Goal: Information Seeking & Learning: Learn about a topic

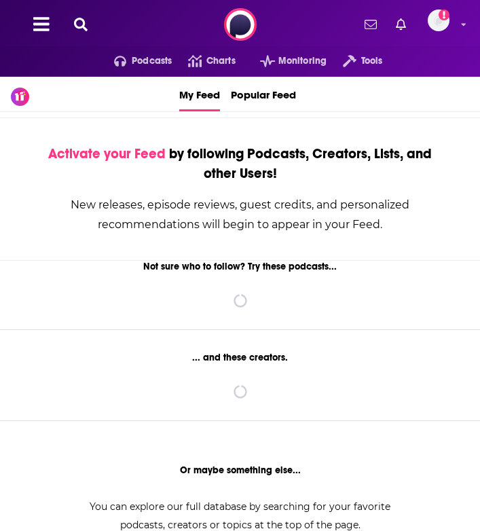
click at [81, 26] on icon at bounding box center [81, 25] width 14 height 14
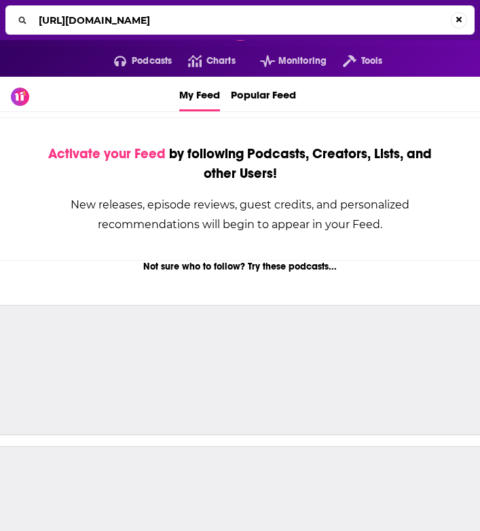
scroll to position [0, 251]
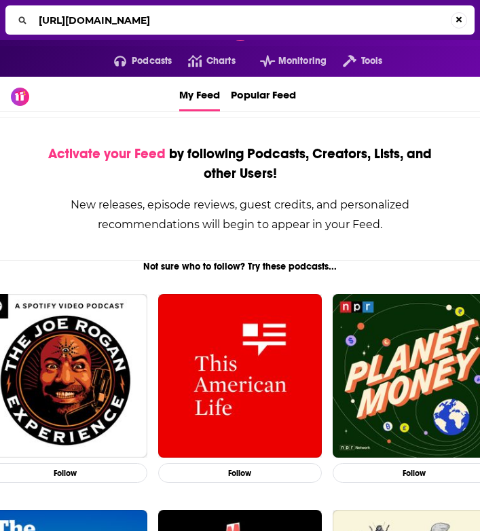
type input "[URL][DOMAIN_NAME]"
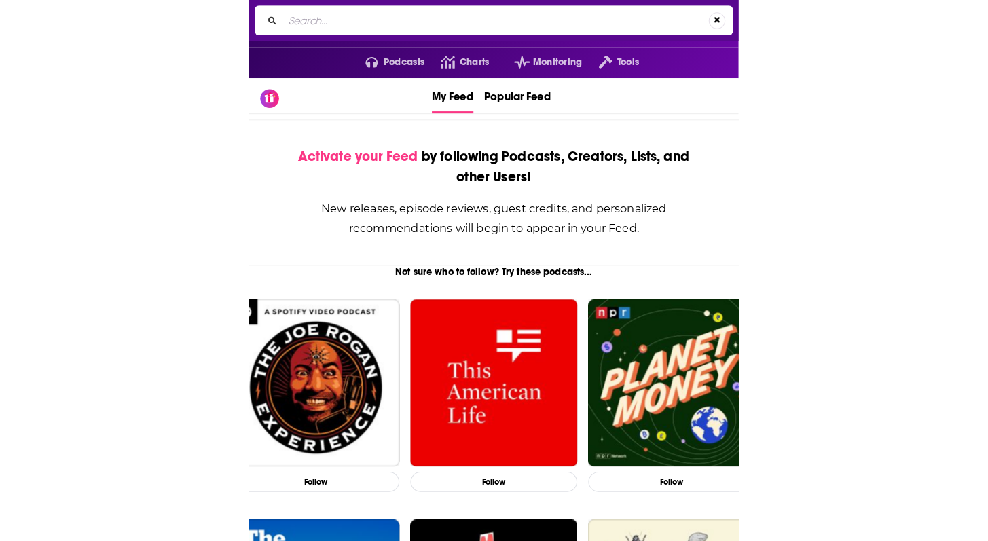
scroll to position [0, 0]
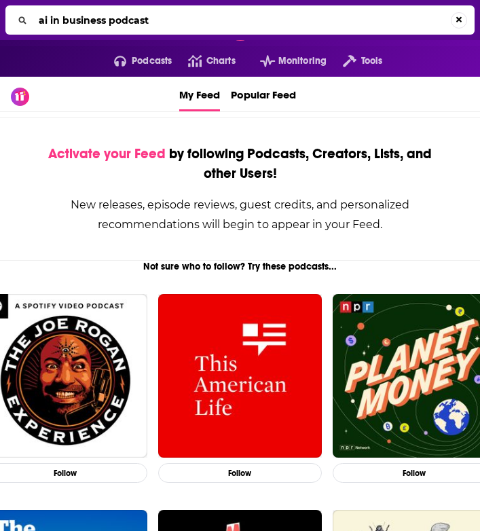
type input "ai in business podcast"
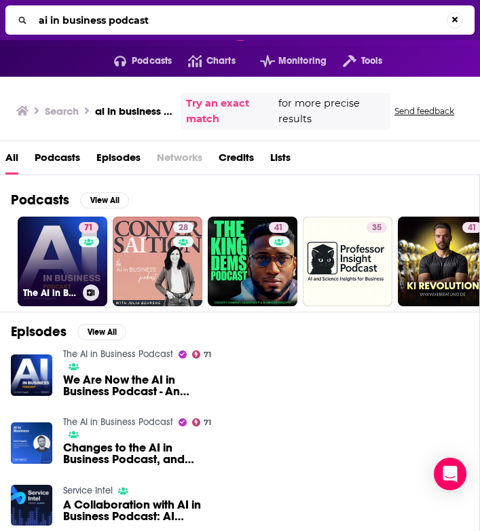
click at [71, 270] on link "71 The AI in Business Podcast" at bounding box center [63, 262] width 90 height 90
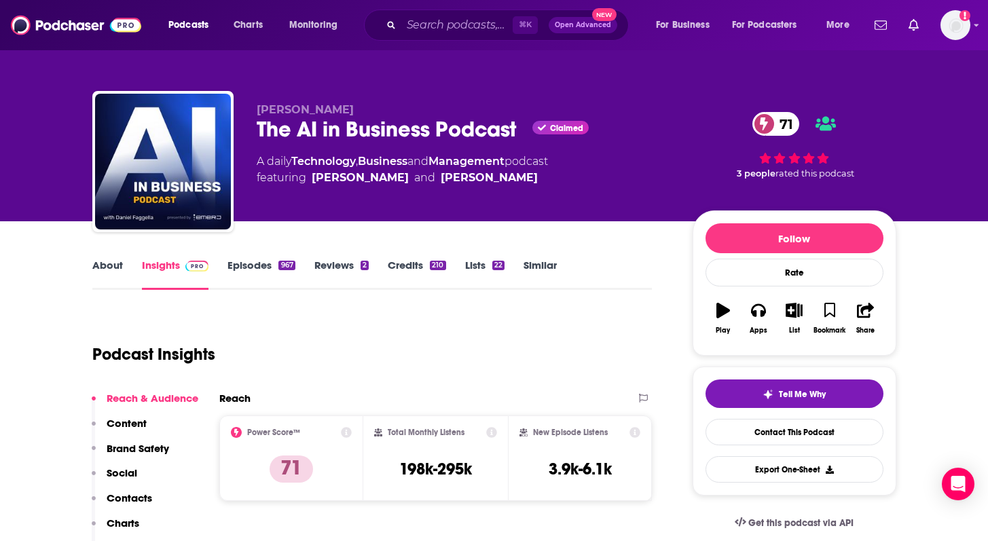
click at [411, 267] on link "Credits 210" at bounding box center [417, 274] width 58 height 31
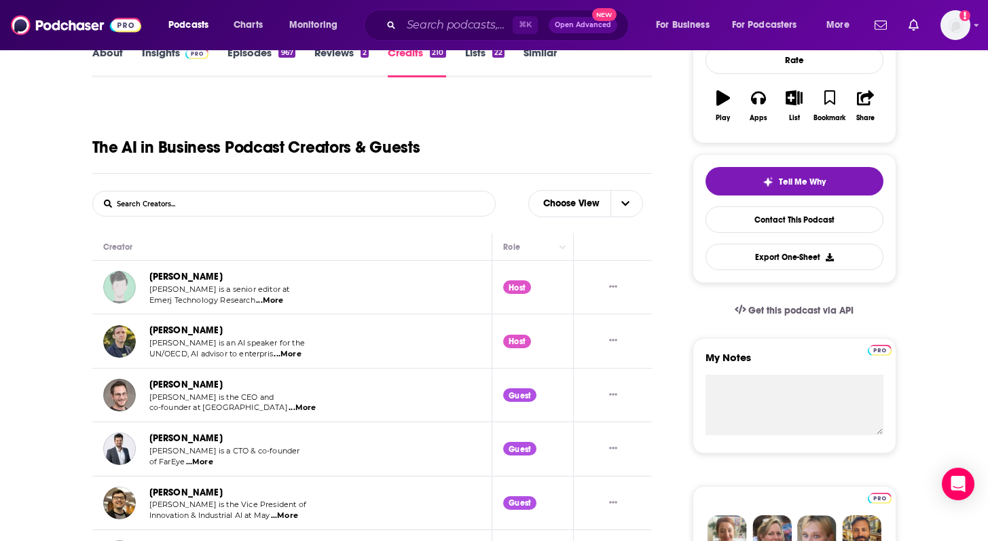
scroll to position [220, 0]
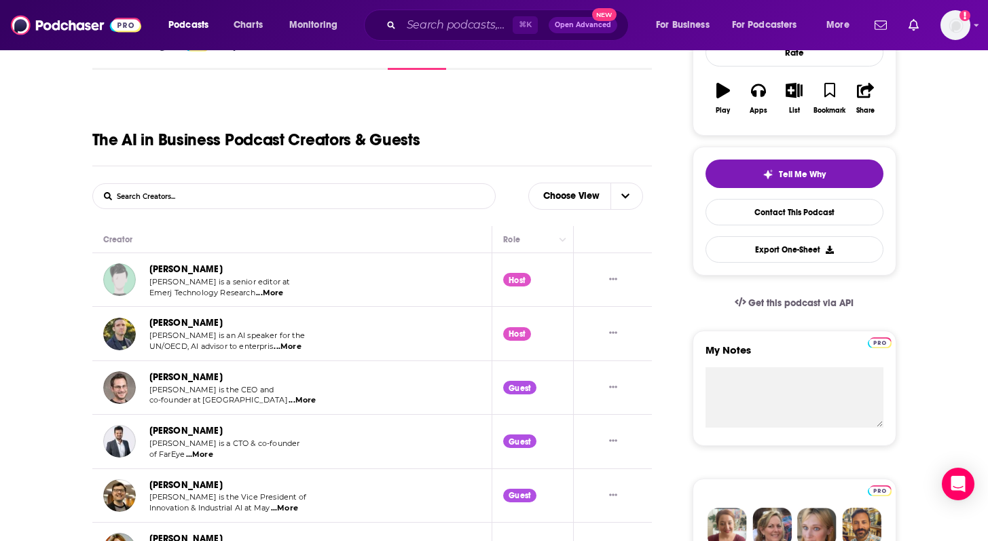
drag, startPoint x: 230, startPoint y: 272, endPoint x: 148, endPoint y: 272, distance: 82.2
click at [148, 272] on div "[PERSON_NAME] [PERSON_NAME] is a senior editor at Emerj Technology Research ...…" at bounding box center [207, 280] width 208 height 37
copy link "[PERSON_NAME]"
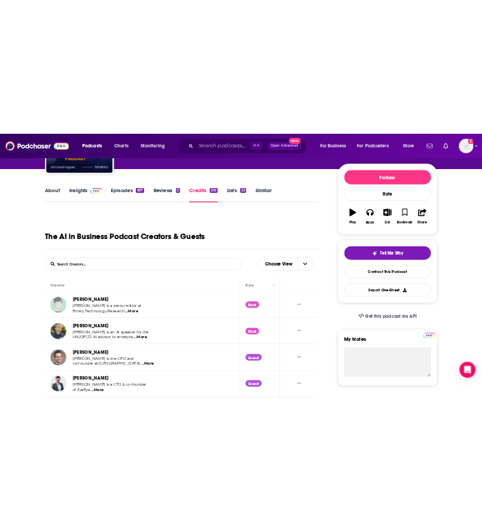
scroll to position [213, 0]
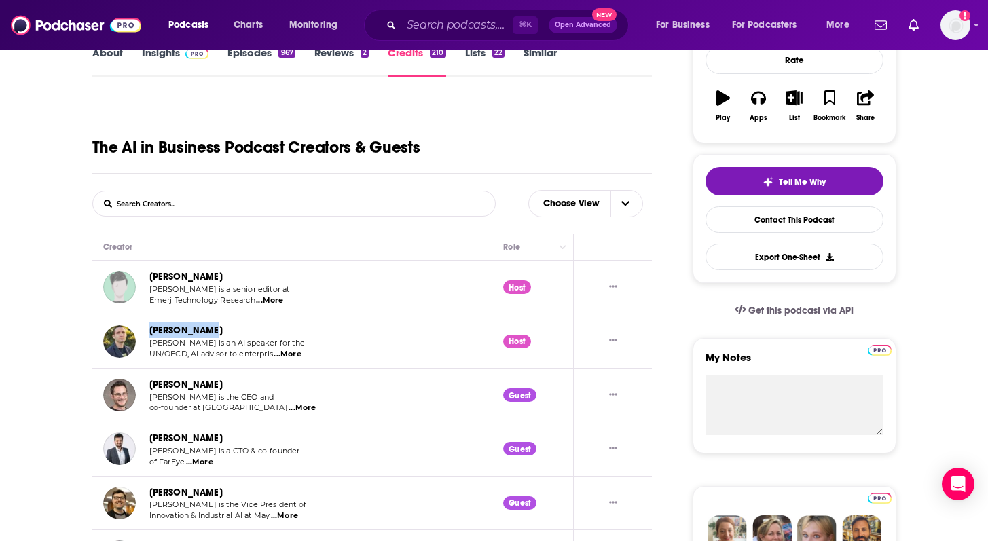
drag, startPoint x: 217, startPoint y: 333, endPoint x: 149, endPoint y: 331, distance: 68.0
click at [149, 331] on div "[PERSON_NAME]" at bounding box center [230, 331] width 162 height 16
copy link "[PERSON_NAME]"
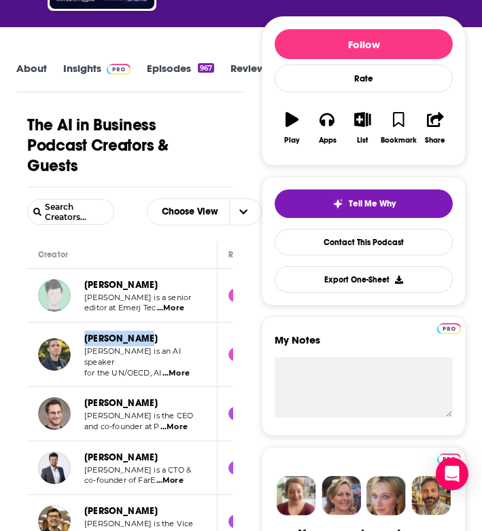
scroll to position [0, 0]
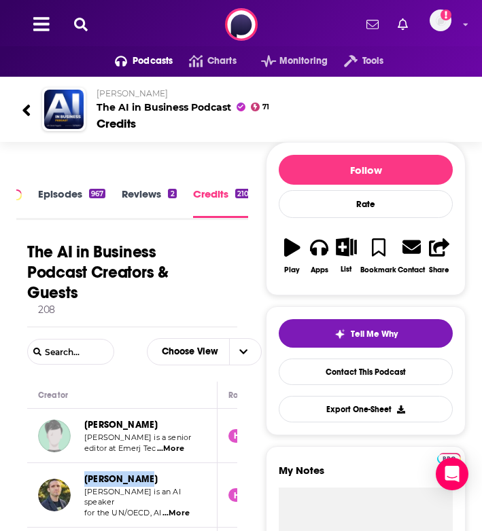
click at [86, 30] on icon at bounding box center [81, 25] width 14 height 14
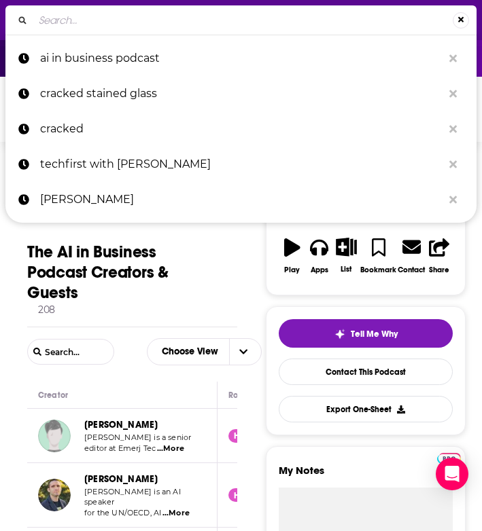
type input "CRM Talk Podcast"
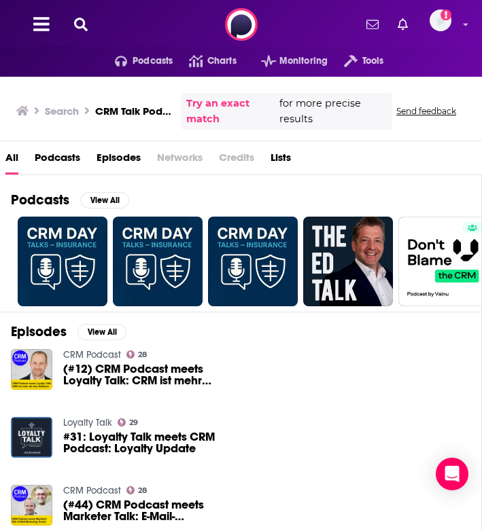
click at [82, 21] on icon at bounding box center [81, 25] width 14 height 14
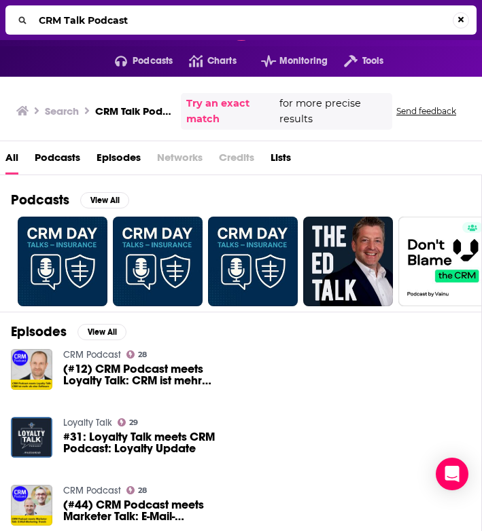
type input "CRM Talk PodcastData Science Leaders (Domino Data Lab)"
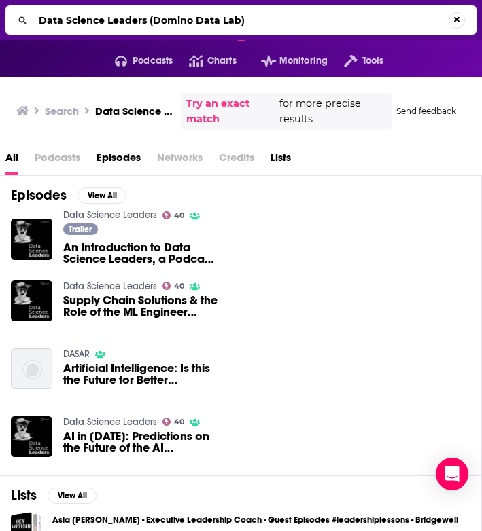
click at [54, 155] on span "Podcasts" at bounding box center [58, 161] width 46 height 28
drag, startPoint x: 255, startPoint y: 16, endPoint x: 147, endPoint y: 16, distance: 107.3
click at [147, 16] on input "Data Science Leaders (Domino Data Lab)" at bounding box center [242, 21] width 419 height 22
type input "Data Science Leaders"
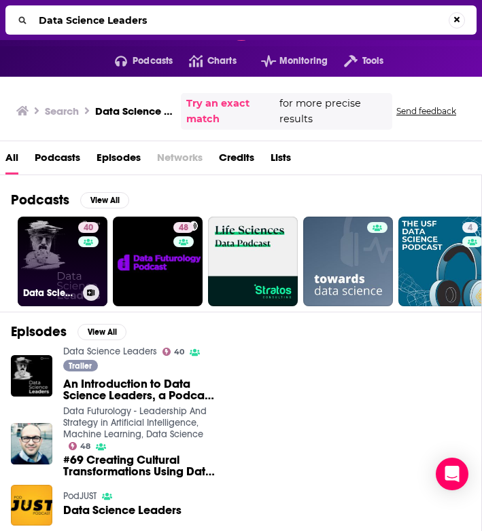
click at [54, 273] on link "40 Data Science Leaders" at bounding box center [63, 262] width 90 height 90
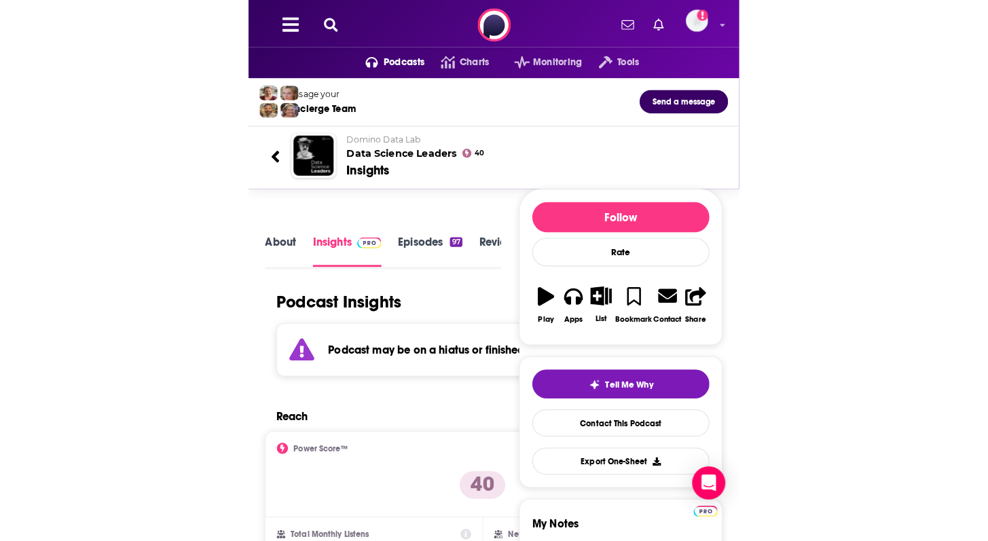
scroll to position [2, 0]
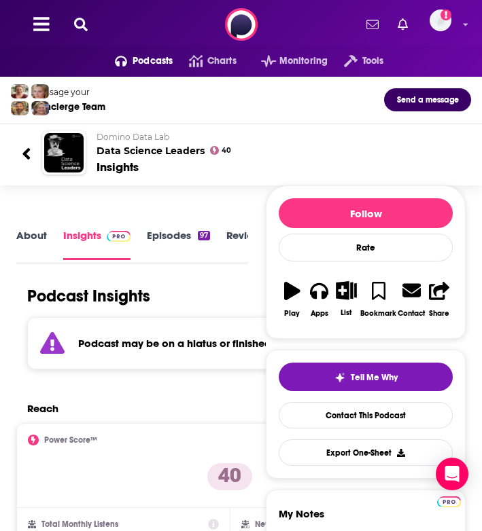
click at [74, 27] on icon at bounding box center [81, 25] width 14 height 14
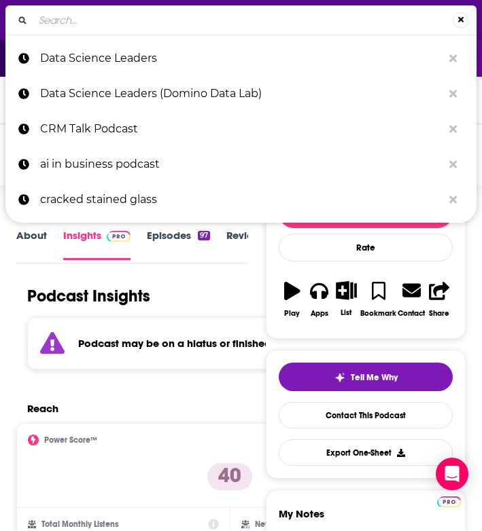
type input "Technovation with [PERSON_NAME]"
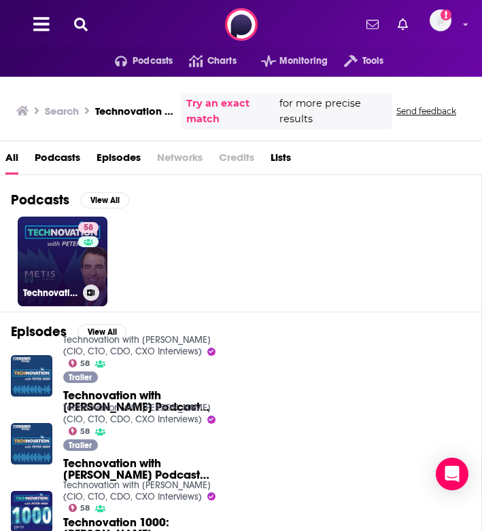
click at [71, 267] on link "58 Technovation with [PERSON_NAME] (CIO, CTO, CDO, CXO Interviews)" at bounding box center [63, 262] width 90 height 90
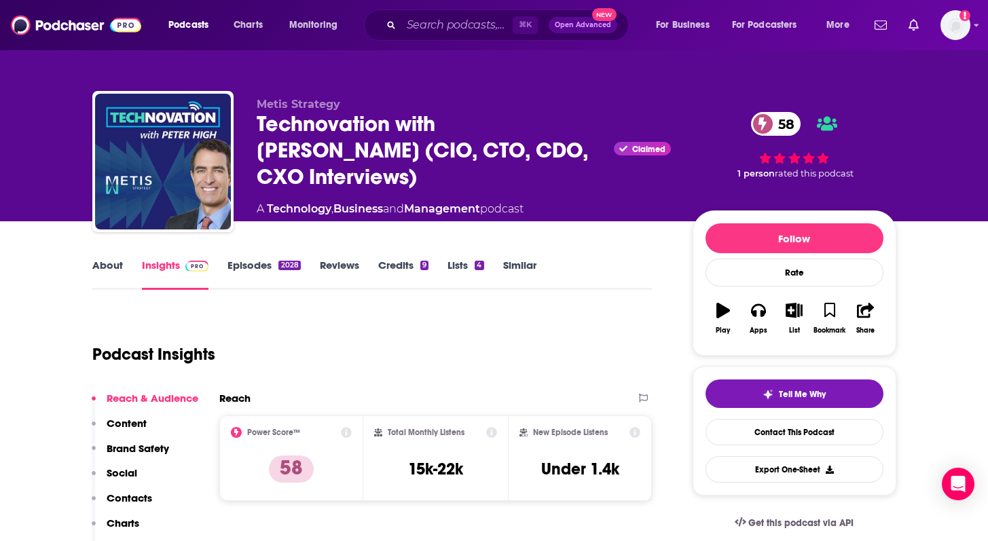
click at [97, 275] on link "About" at bounding box center [107, 274] width 31 height 31
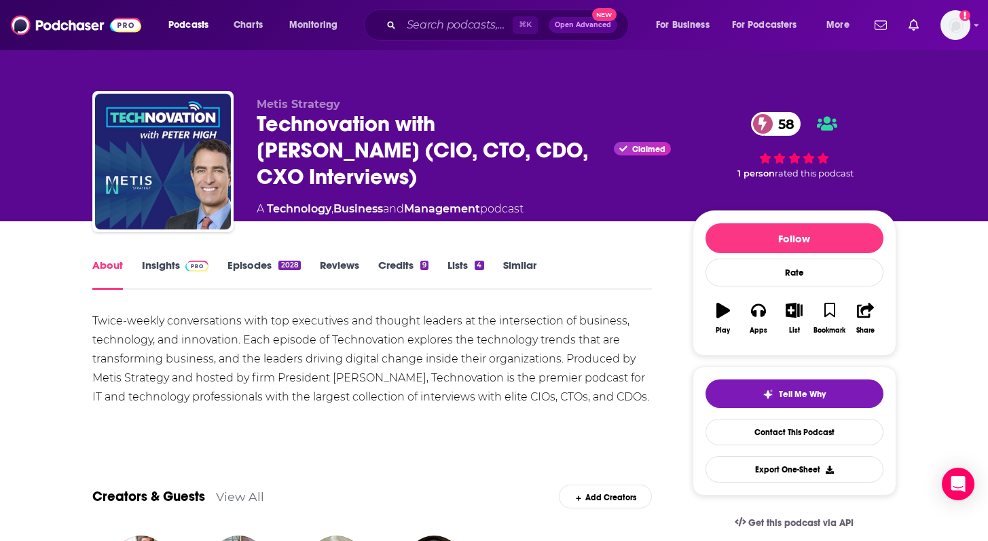
click at [162, 279] on link "Insights" at bounding box center [175, 274] width 67 height 31
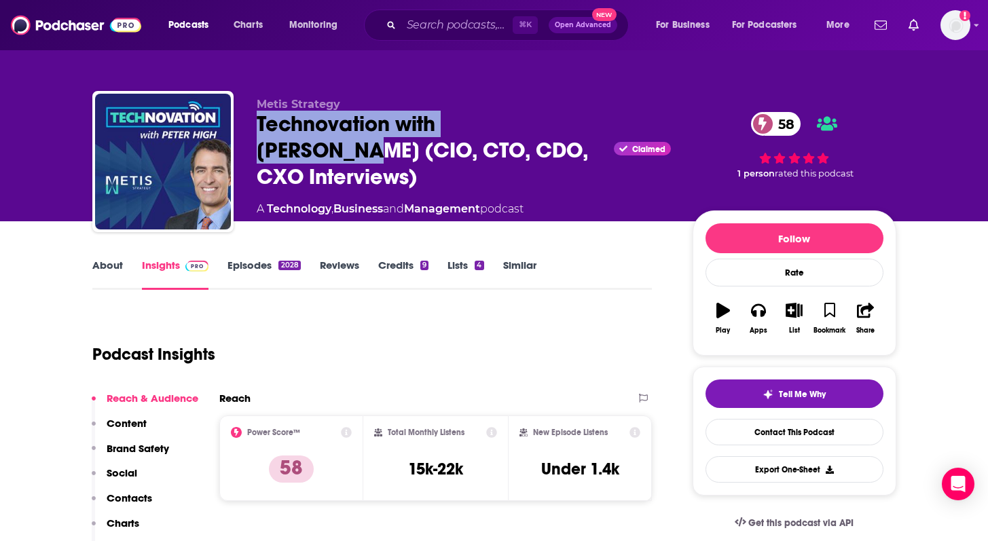
drag, startPoint x: 552, startPoint y: 138, endPoint x: 255, endPoint y: 129, distance: 297.7
click at [255, 129] on div "Metis Strategy Technovation with [PERSON_NAME] (CIO, CTO, CDO, CXO Interviews) …" at bounding box center [494, 164] width 804 height 147
copy h2 "Technovation with [PERSON_NAME]"
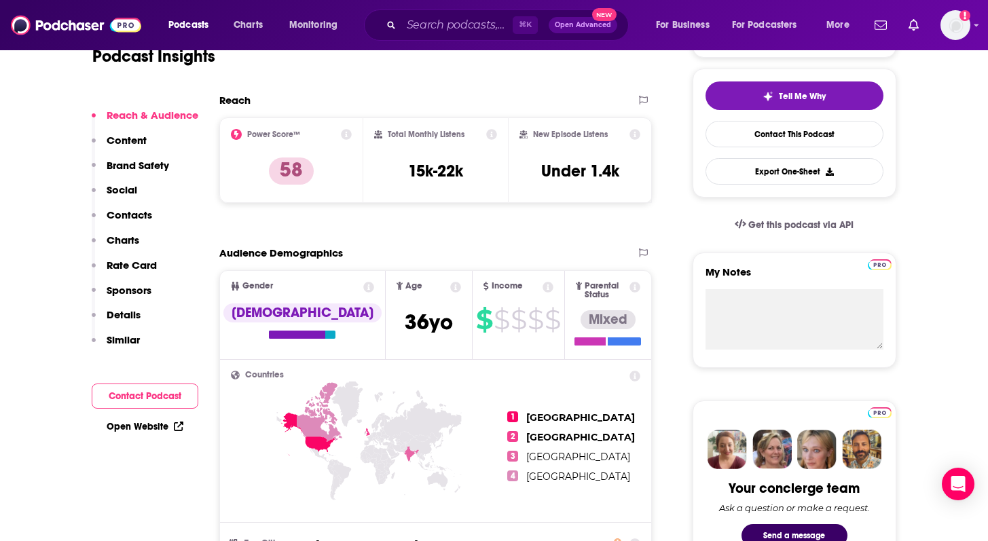
scroll to position [321, 0]
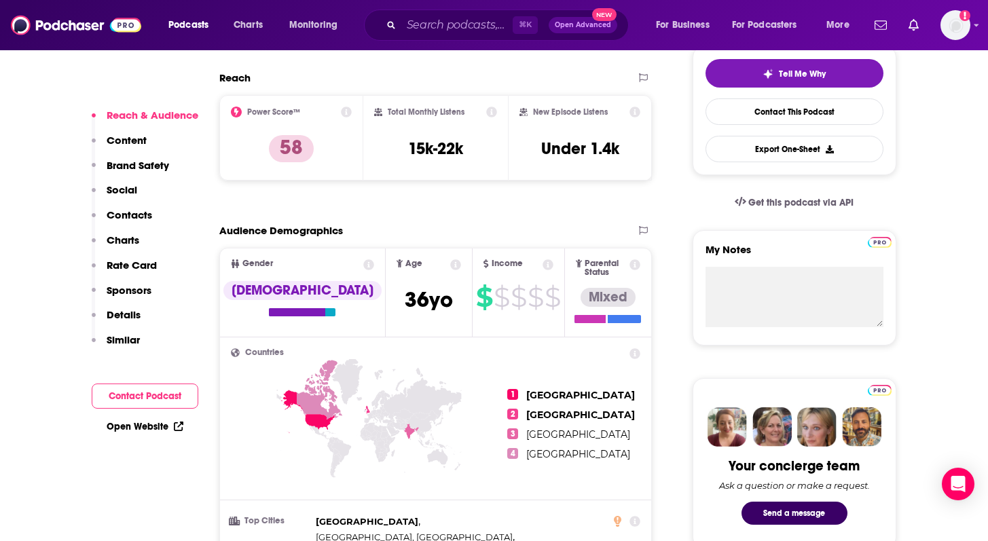
click at [140, 423] on link "Open Website" at bounding box center [145, 427] width 77 height 12
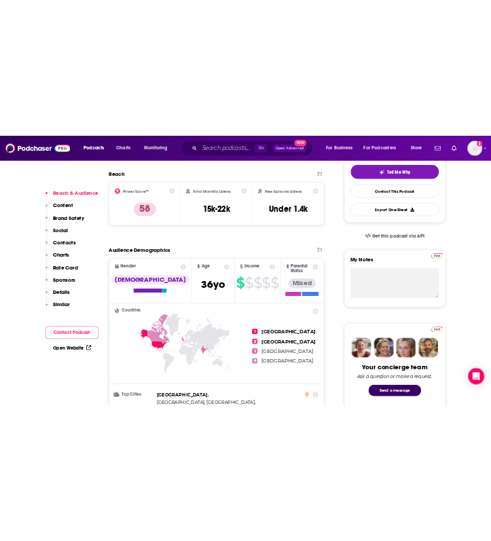
scroll to position [0, 0]
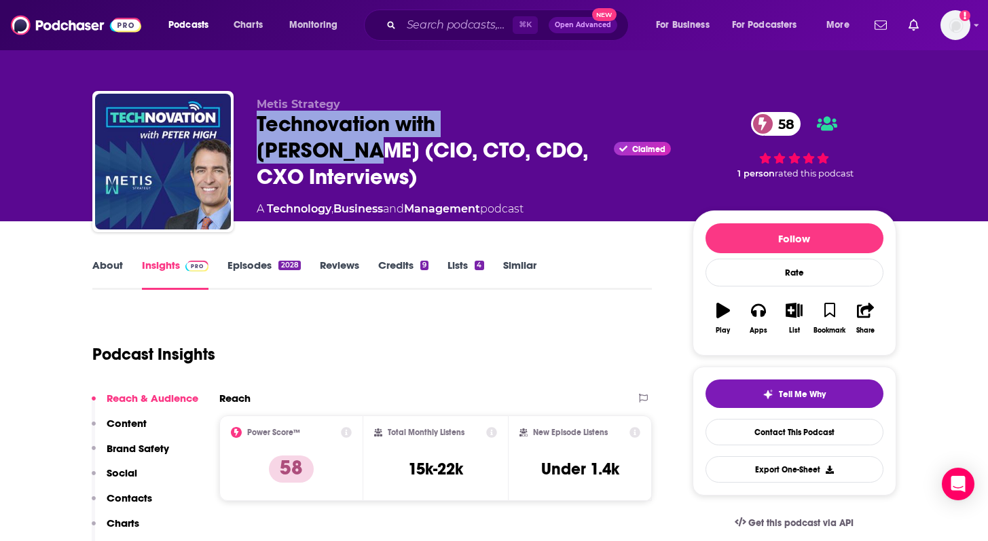
drag, startPoint x: 545, startPoint y: 129, endPoint x: 253, endPoint y: 135, distance: 291.5
click at [253, 135] on div "Metis Strategy Technovation with [PERSON_NAME] (CIO, CTO, CDO, CXO Interviews) …" at bounding box center [494, 164] width 804 height 147
copy h2 "Technovation with [PERSON_NAME]"
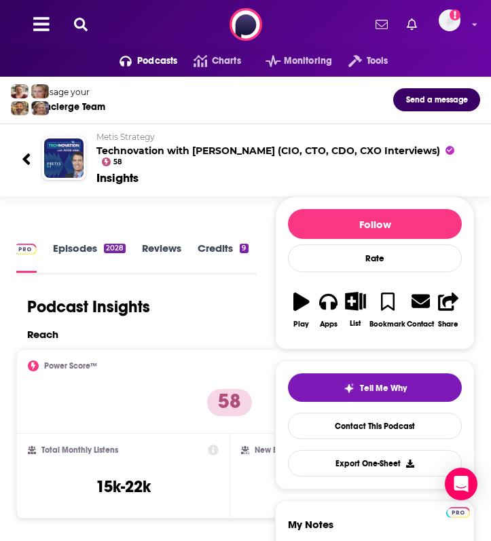
click at [217, 242] on link "Credits 9" at bounding box center [223, 257] width 50 height 31
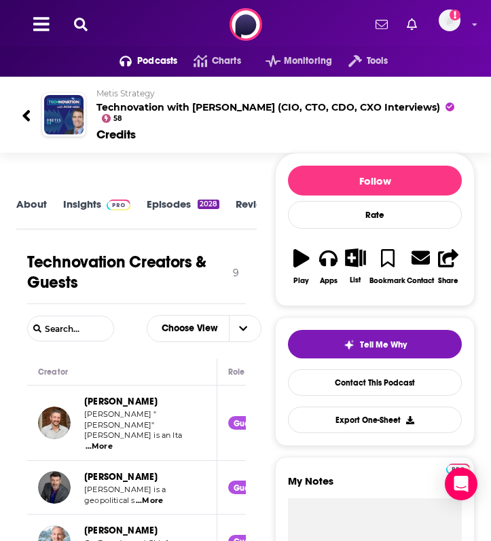
click at [87, 32] on button at bounding box center [81, 25] width 22 height 16
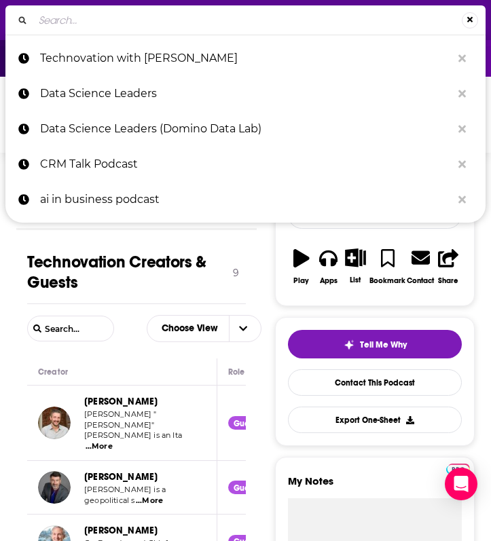
type input "Cloud Wars Live with [PERSON_NAME]"
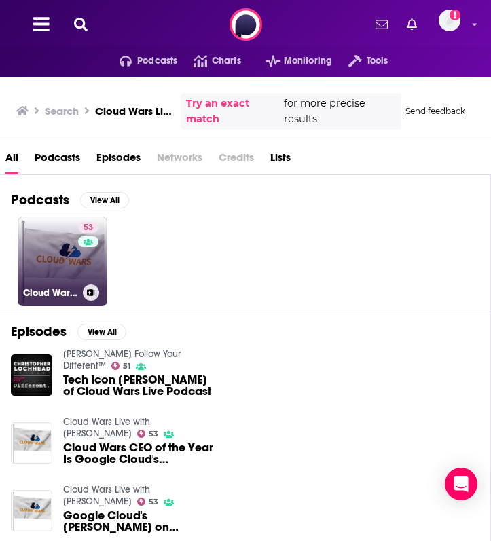
click at [52, 261] on link "53 Cloud Wars Live with [PERSON_NAME]" at bounding box center [63, 262] width 90 height 90
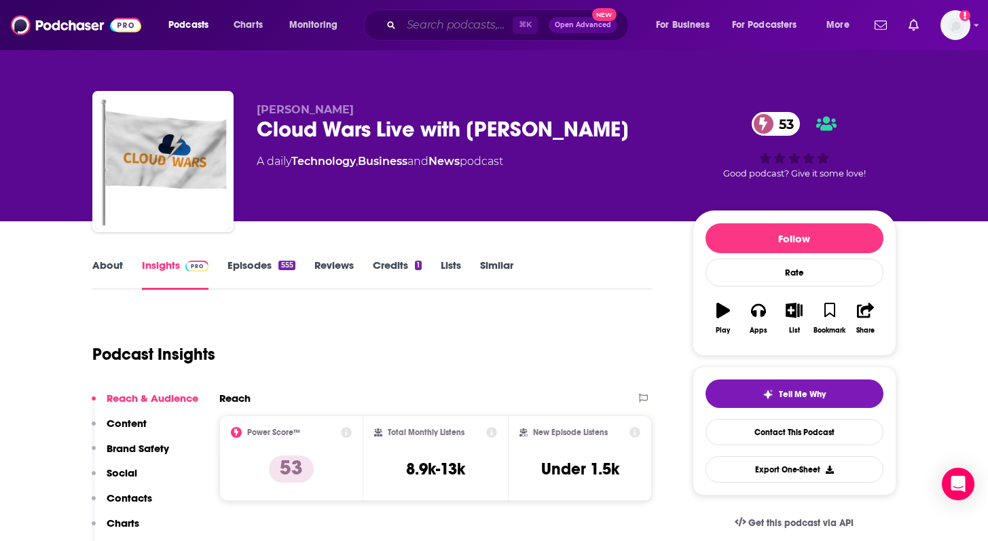
click at [410, 26] on input "Search podcasts, credits, & more..." at bounding box center [456, 25] width 111 height 22
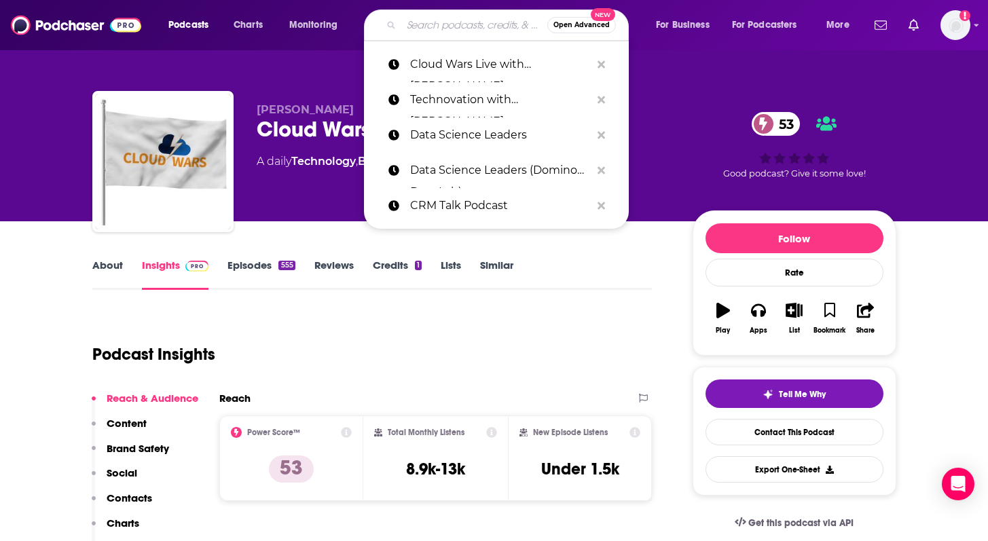
paste input "Disruptive Innovators: Champions of Digital Business"
type input "Disruptive Innovators: Champions of Digital Business"
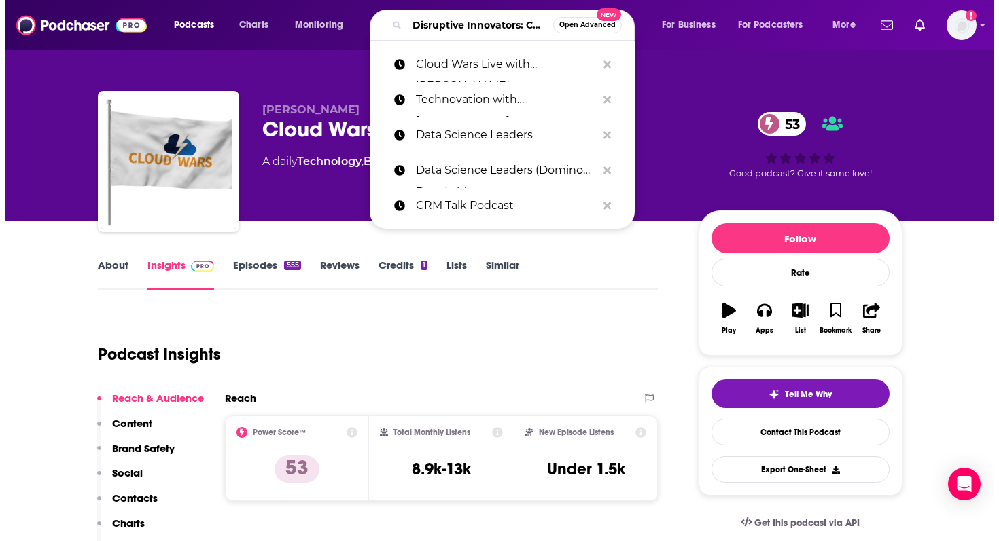
scroll to position [0, 158]
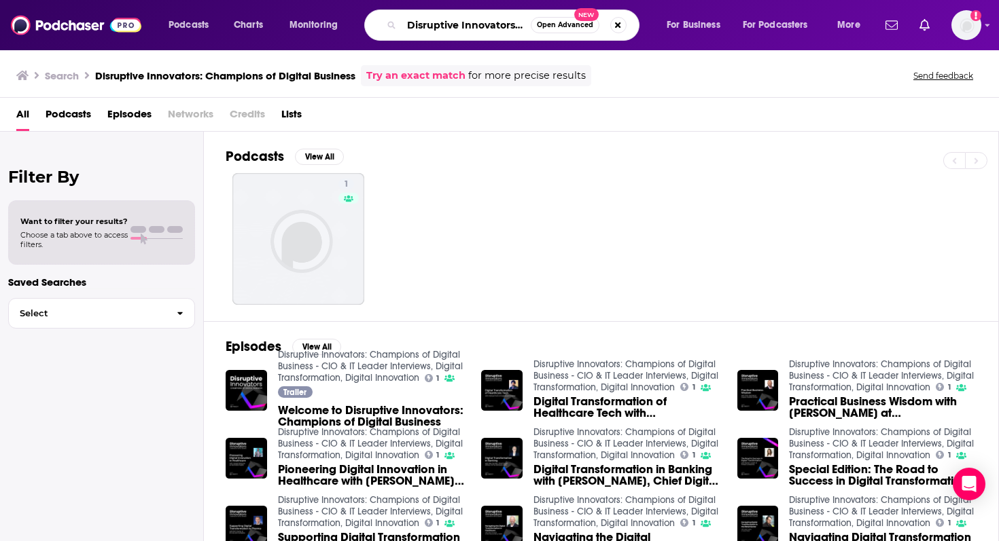
click at [465, 19] on input "Disruptive Innovators: Champions of Digital Business" at bounding box center [465, 25] width 129 height 22
drag, startPoint x: 514, startPoint y: 26, endPoint x: 734, endPoint y: 34, distance: 219.6
click at [480, 34] on div "Podcasts Charts Monitoring Disruptive Innovators: Champions of Digital Business…" at bounding box center [516, 25] width 714 height 31
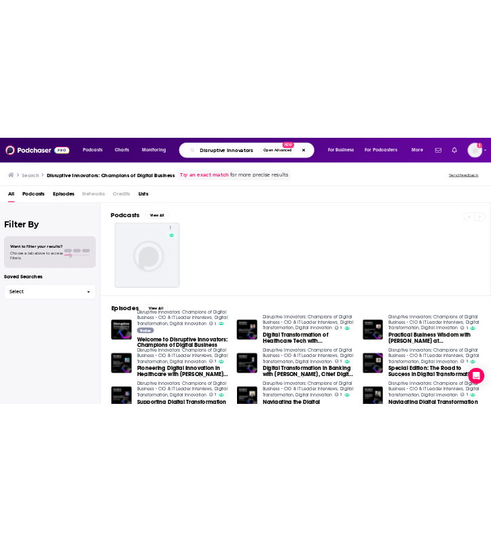
scroll to position [0, 0]
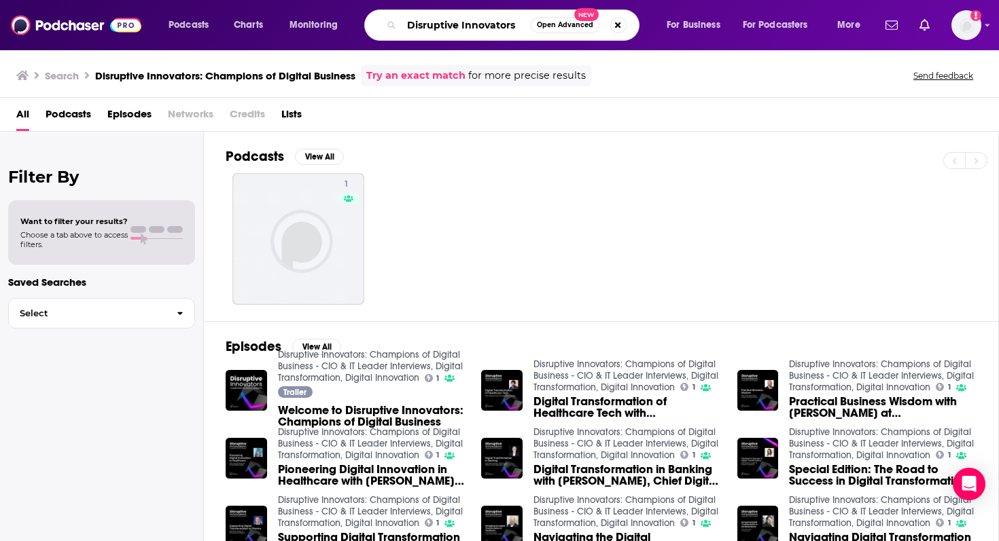
type input "Disruptive Innovators"
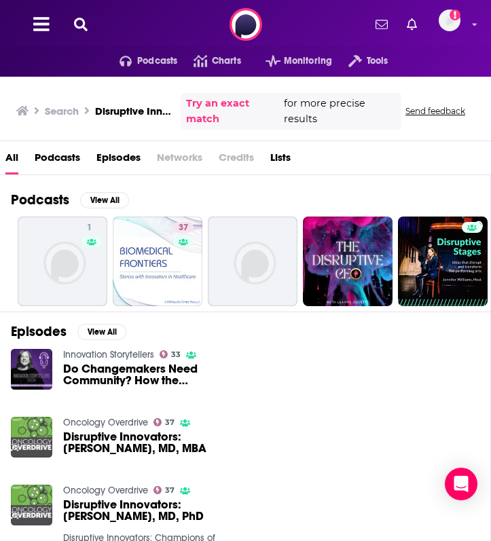
click at [74, 26] on icon at bounding box center [81, 25] width 14 height 14
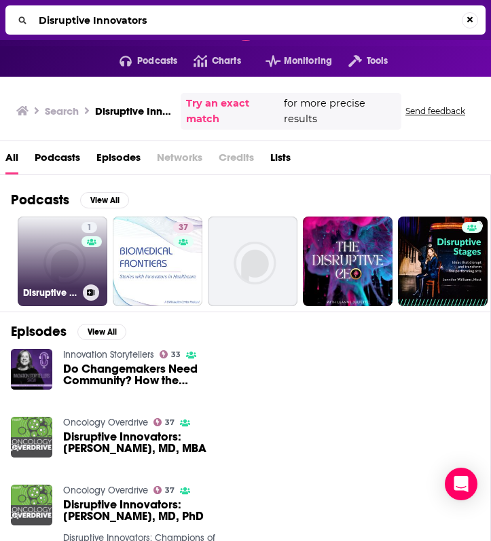
click at [59, 264] on link "1 Disruptive Innovators: Champions of Digital Business - CIO & IT Leader Interv…" at bounding box center [63, 262] width 90 height 90
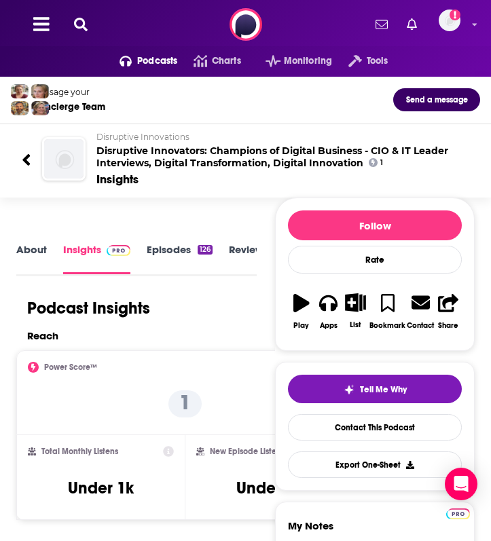
click at [24, 243] on link "About" at bounding box center [31, 258] width 31 height 31
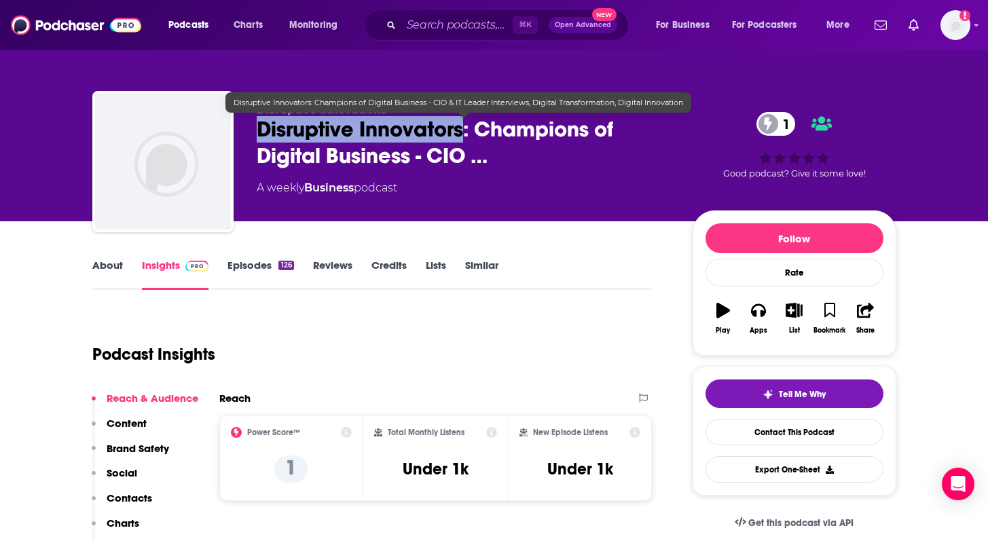
drag, startPoint x: 465, startPoint y: 131, endPoint x: 257, endPoint y: 132, distance: 207.9
click at [257, 132] on span "Disruptive Innovators: Champions of Digital Business - CIO …" at bounding box center [464, 142] width 414 height 53
copy h2 "Disruptive Innovators"
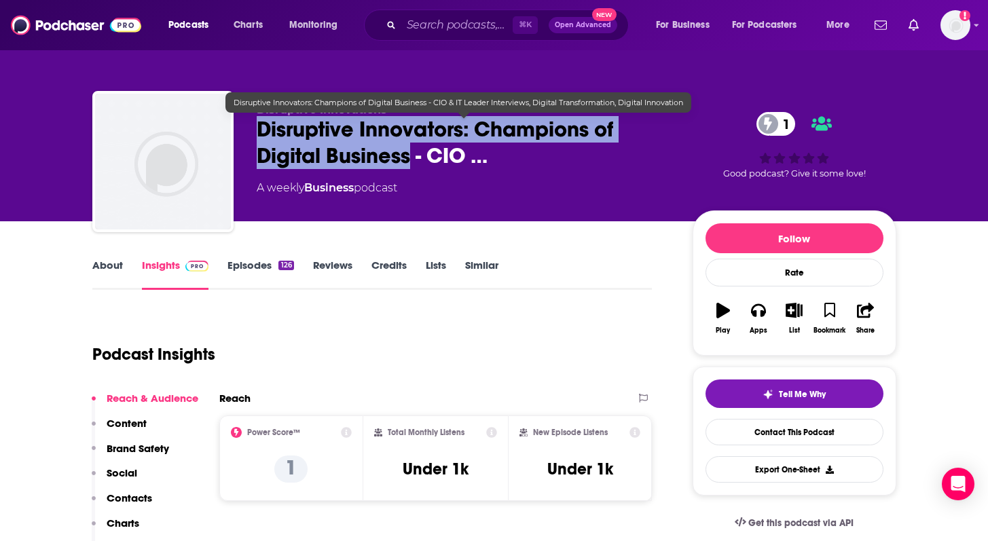
drag, startPoint x: 410, startPoint y: 156, endPoint x: 250, endPoint y: 130, distance: 162.3
click at [250, 130] on div "Disruptive Innovations Disruptive Innovators: Champions of Digital Business - C…" at bounding box center [494, 164] width 804 height 147
copy h2 "Disruptive Innovators: Champions of Digital Business"
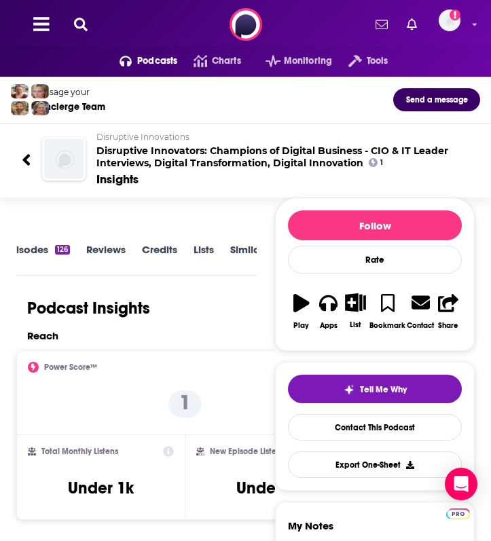
scroll to position [0, 165]
click at [135, 251] on link "Credits" at bounding box center [137, 258] width 35 height 31
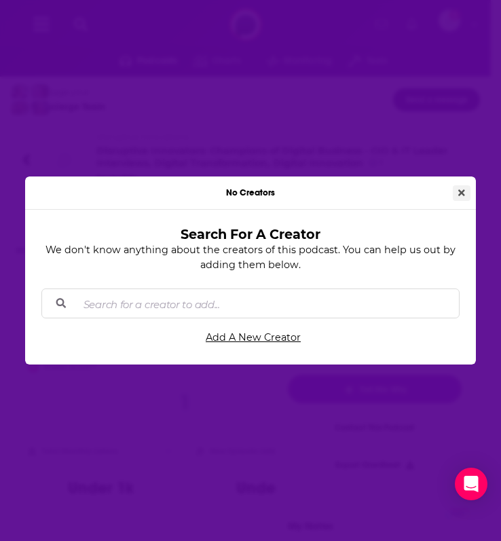
click at [460, 192] on icon "Close" at bounding box center [462, 193] width 7 height 7
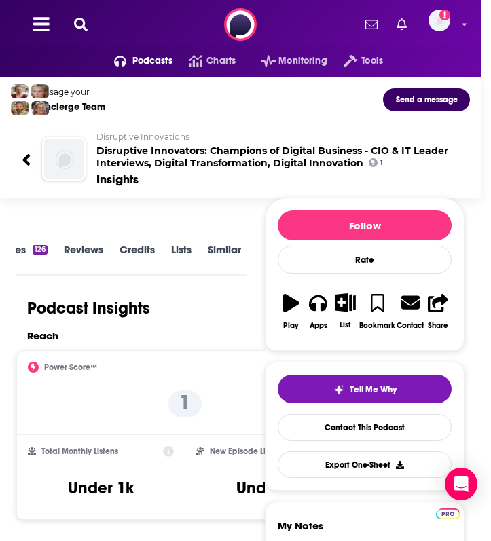
scroll to position [0, 157]
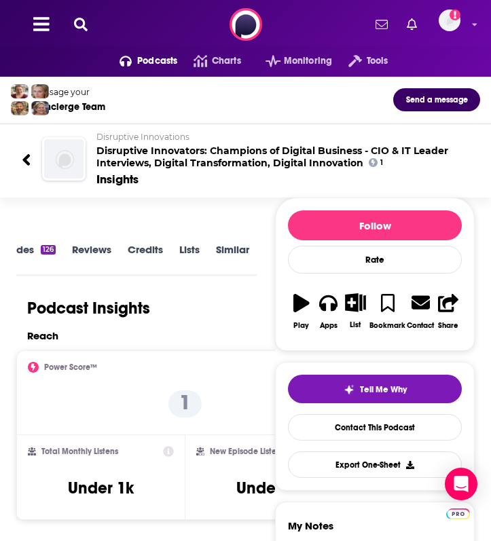
click at [86, 29] on icon at bounding box center [81, 25] width 14 height 14
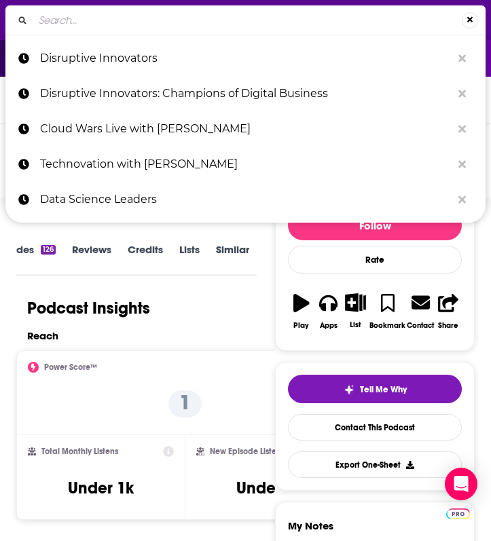
type input "Enterprise AI Innovators"
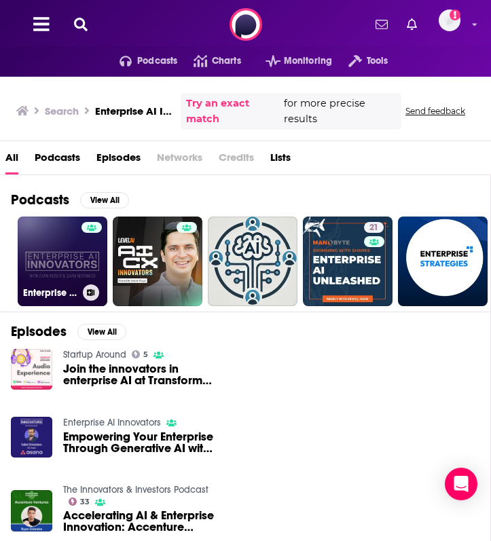
click at [66, 281] on link "Enterprise AI Innovators" at bounding box center [63, 262] width 90 height 90
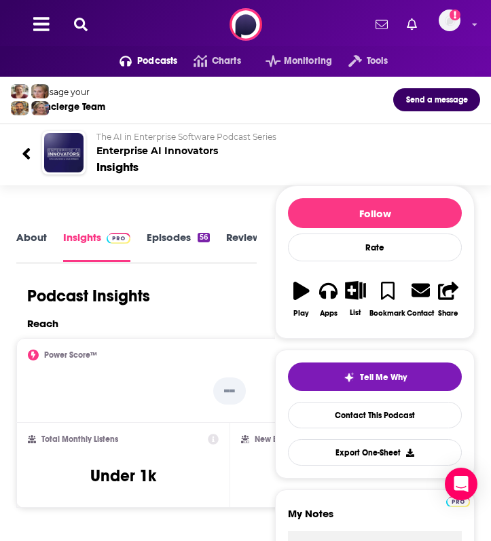
click at [84, 22] on icon at bounding box center [81, 25] width 14 height 14
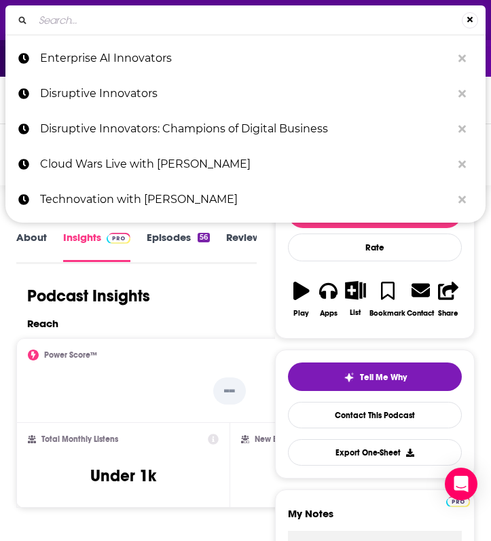
type input "TWIML AI Podcast"
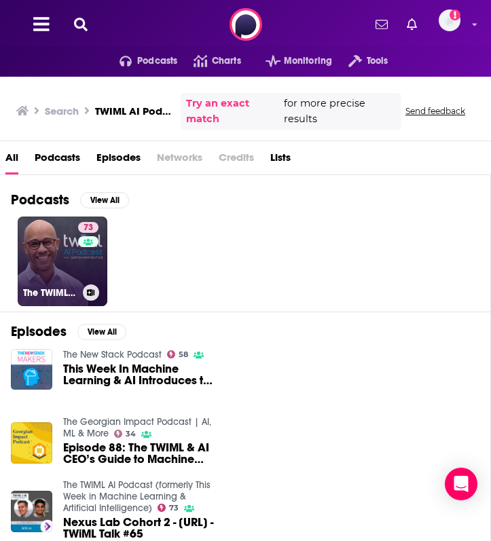
click at [53, 255] on link "73 The TWIML AI Podcast (formerly This Week in Machine Learning & Artificial In…" at bounding box center [63, 262] width 90 height 90
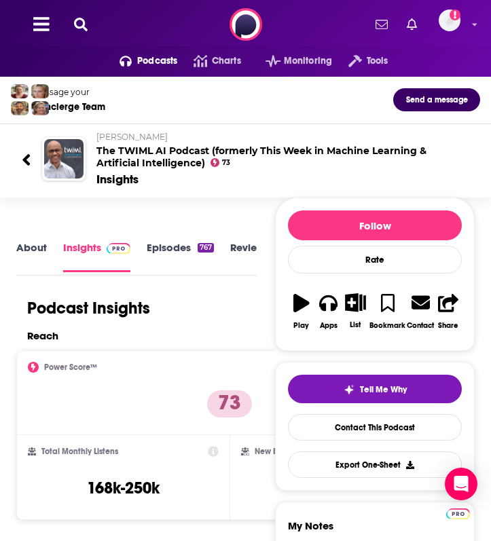
click at [27, 251] on link "About" at bounding box center [31, 256] width 31 height 31
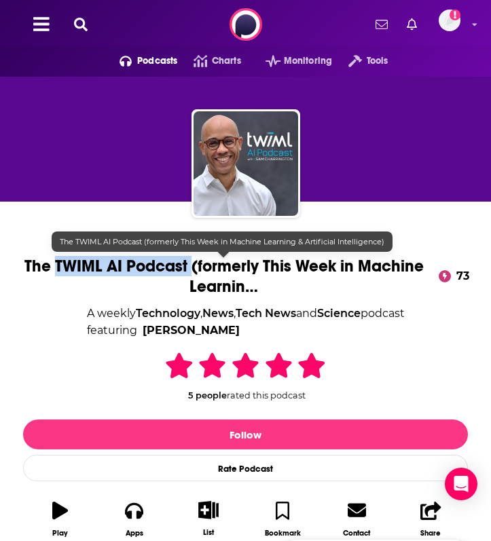
drag, startPoint x: 190, startPoint y: 268, endPoint x: 56, endPoint y: 266, distance: 133.1
click at [56, 266] on span "The TWIML AI Podcast (formerly This Week in Machine Learnin…" at bounding box center [223, 276] width 415 height 41
copy h1 "TWIML AI Podcast"
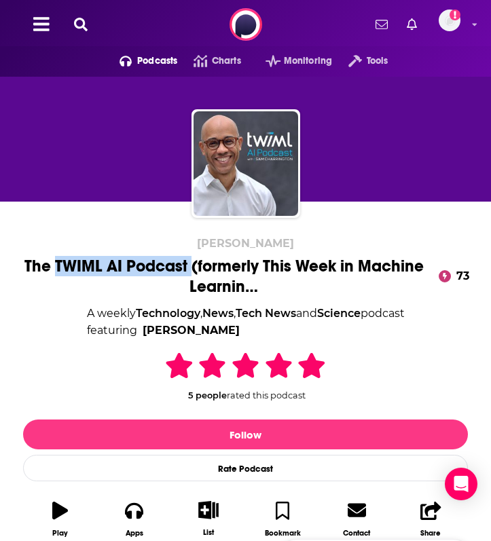
drag, startPoint x: 237, startPoint y: 331, endPoint x: 230, endPoint y: 336, distance: 8.9
click at [230, 336] on span "featuring [PERSON_NAME]" at bounding box center [246, 331] width 318 height 18
copy span "[PERSON_NAME]"
